Goal: Information Seeking & Learning: Find specific page/section

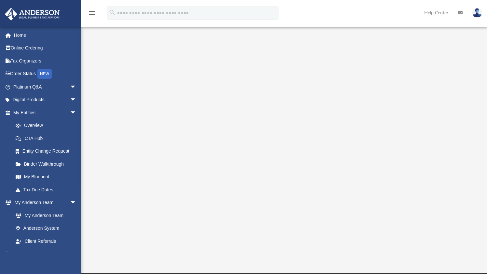
scroll to position [55, 0]
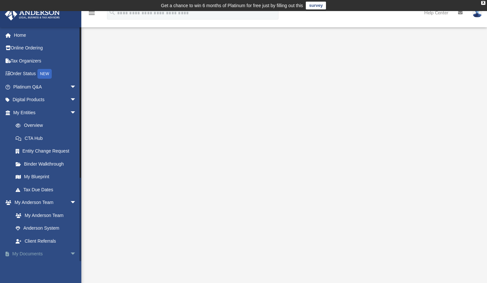
click at [70, 252] on span "arrow_drop_down" at bounding box center [76, 254] width 13 height 13
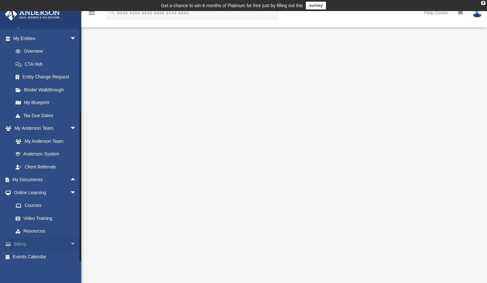
scroll to position [74, 0]
click at [70, 240] on span "arrow_drop_down" at bounding box center [76, 244] width 13 height 13
click at [49, 256] on link "$ Open Invoices" at bounding box center [47, 257] width 77 height 13
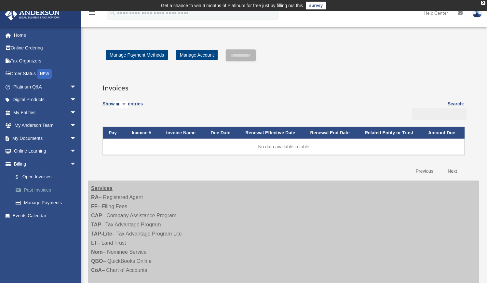
click at [40, 188] on link "Past Invoices" at bounding box center [47, 190] width 77 height 13
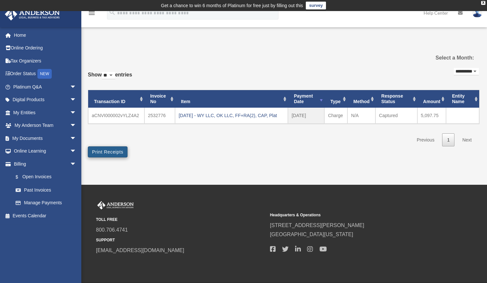
click at [116, 157] on button "Print Receipts" at bounding box center [108, 151] width 40 height 11
click at [26, 75] on link "Order Status NEW" at bounding box center [46, 73] width 82 height 13
click at [70, 114] on span "arrow_drop_down" at bounding box center [76, 112] width 13 height 13
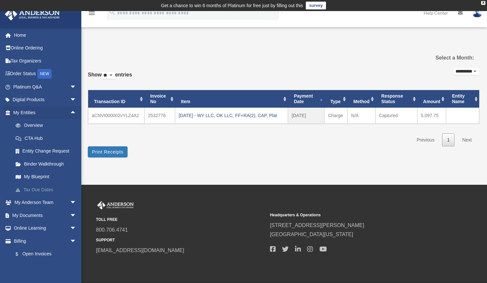
click at [46, 184] on link "Tax Due Dates" at bounding box center [47, 189] width 77 height 13
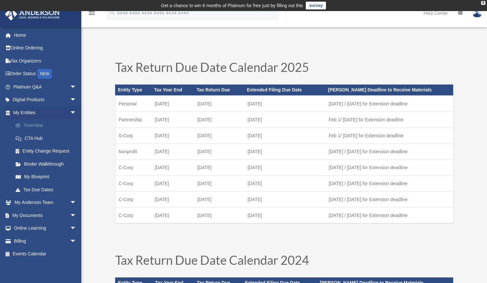
click at [33, 123] on link "Overview" at bounding box center [47, 125] width 77 height 13
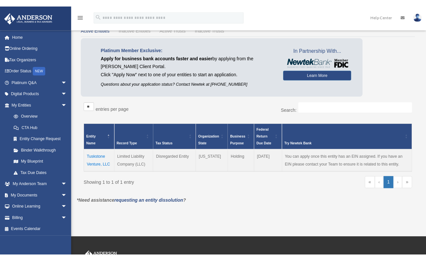
scroll to position [45, 0]
